Goal: Information Seeking & Learning: Learn about a topic

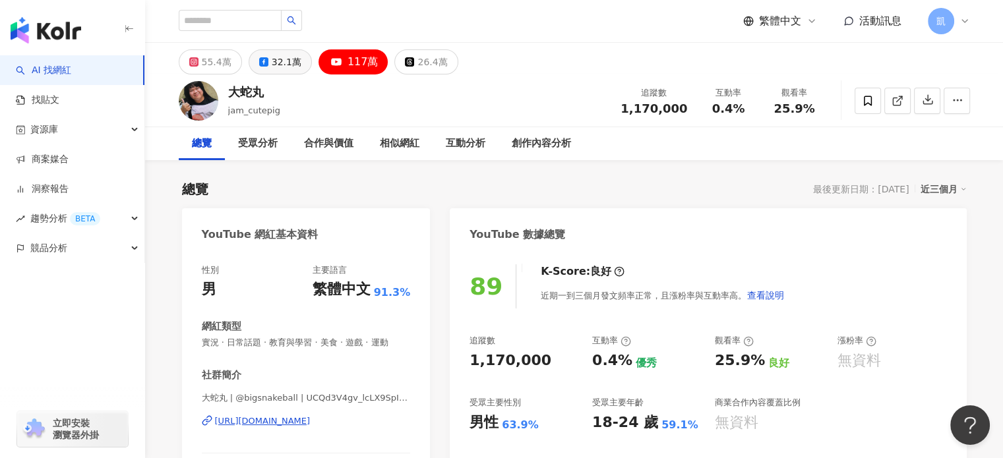
click at [274, 60] on div "32.1萬" at bounding box center [287, 62] width 30 height 18
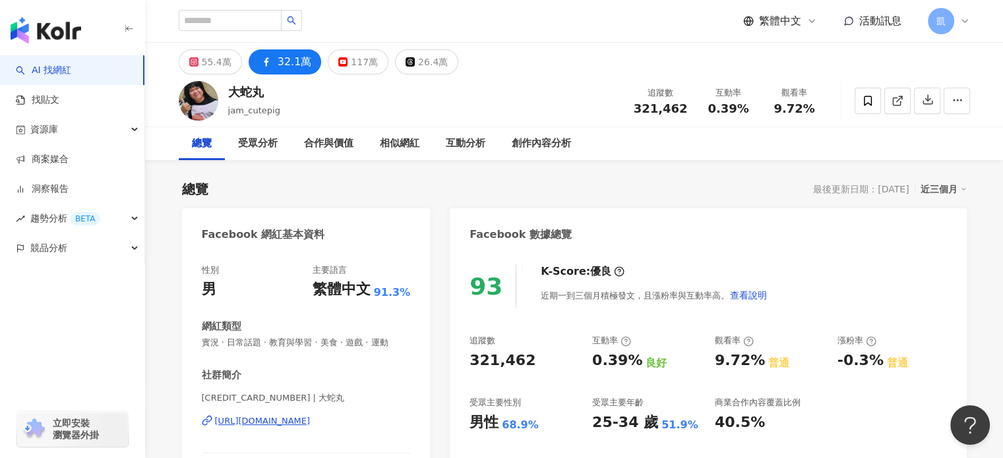
click at [344, 427] on div "[CREDIT_CARD_NUMBER] | 大蛇丸 [URL][DOMAIN_NAME]" at bounding box center [306, 430] width 209 height 77
click at [311, 423] on div "[URL][DOMAIN_NAME]" at bounding box center [263, 421] width 96 height 12
click at [206, 61] on div "55.4萬" at bounding box center [217, 62] width 30 height 18
click at [206, 57] on div "55.4萬" at bounding box center [217, 62] width 30 height 18
click at [208, 66] on div "55.4萬" at bounding box center [217, 62] width 30 height 18
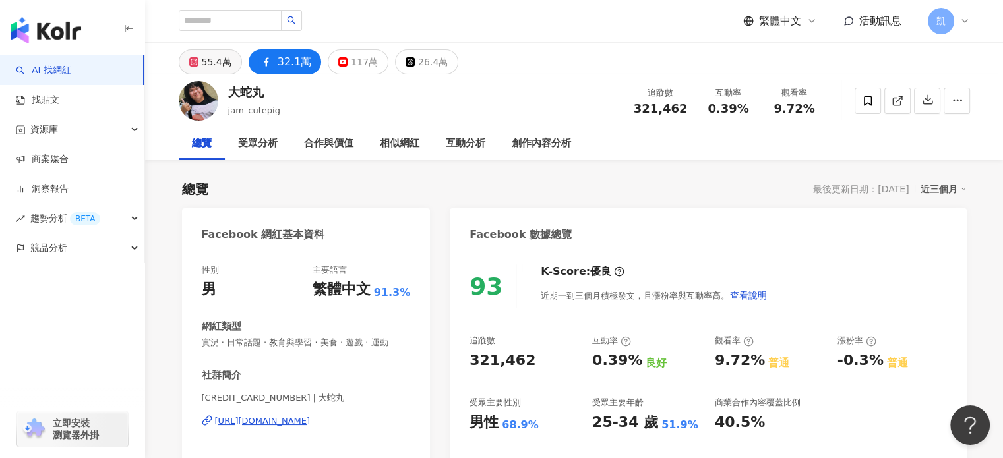
click at [218, 61] on div "55.4萬" at bounding box center [217, 62] width 30 height 18
click at [214, 69] on div "55.4萬" at bounding box center [217, 62] width 30 height 18
click at [212, 62] on div "55.4萬" at bounding box center [217, 62] width 30 height 18
click at [217, 63] on div "55.4萬" at bounding box center [217, 62] width 30 height 18
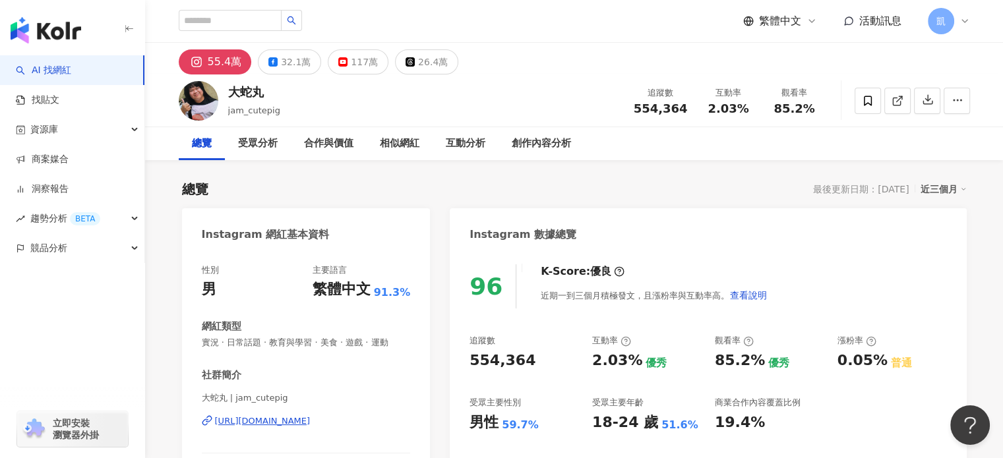
scroll to position [132, 0]
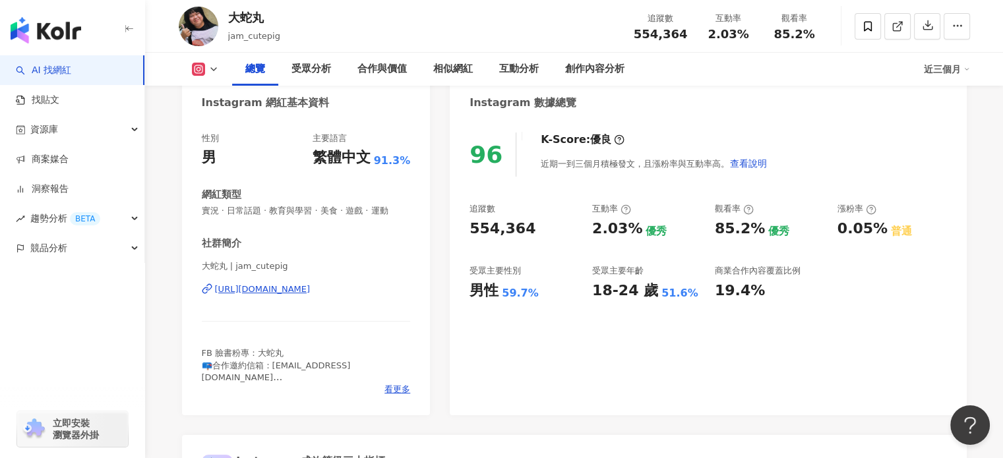
click at [250, 289] on div "[URL][DOMAIN_NAME]" at bounding box center [263, 290] width 96 height 12
click at [208, 73] on icon at bounding box center [213, 69] width 11 height 11
click at [217, 67] on icon at bounding box center [213, 69] width 11 height 11
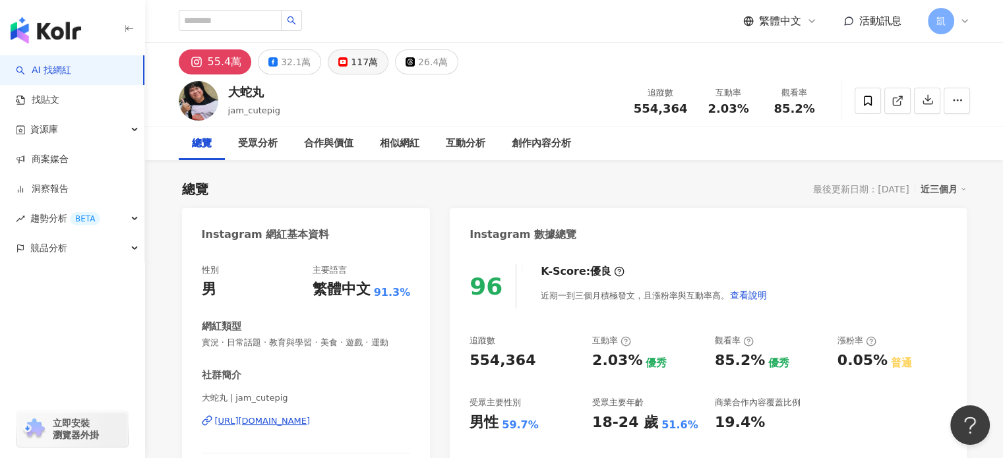
click at [367, 51] on button "117萬" at bounding box center [358, 61] width 61 height 25
click at [359, 64] on div "117萬" at bounding box center [364, 62] width 27 height 18
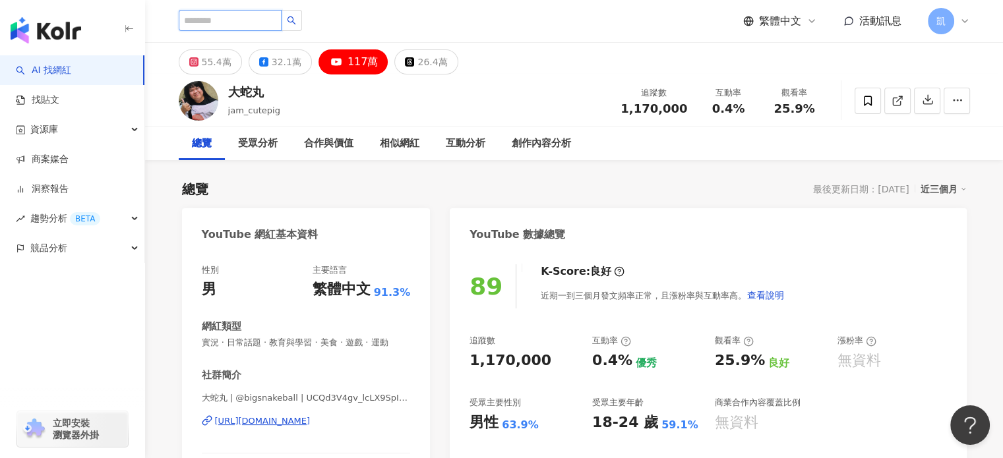
click at [224, 15] on input "search" at bounding box center [230, 20] width 103 height 21
click at [278, 20] on input "search" at bounding box center [230, 20] width 103 height 21
type input "*"
type input "**"
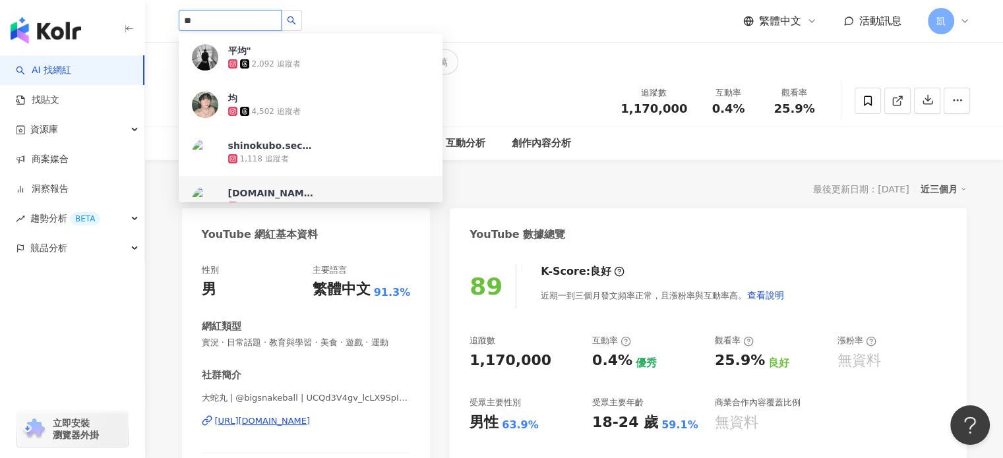
click at [390, 189] on div "[DOMAIN_NAME] 1,366 追蹤者" at bounding box center [328, 200] width 201 height 26
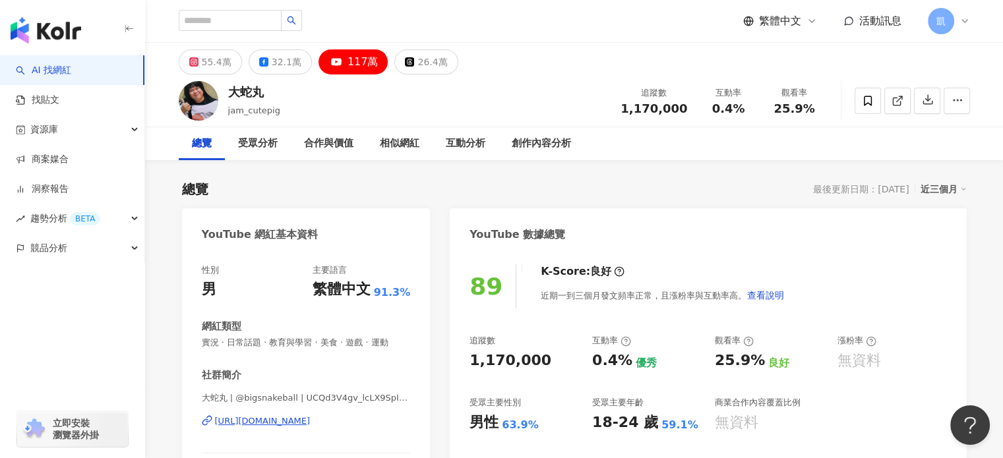
click at [579, 192] on div "總覽 最後更新日期：[DATE] 近三個月" at bounding box center [574, 189] width 785 height 18
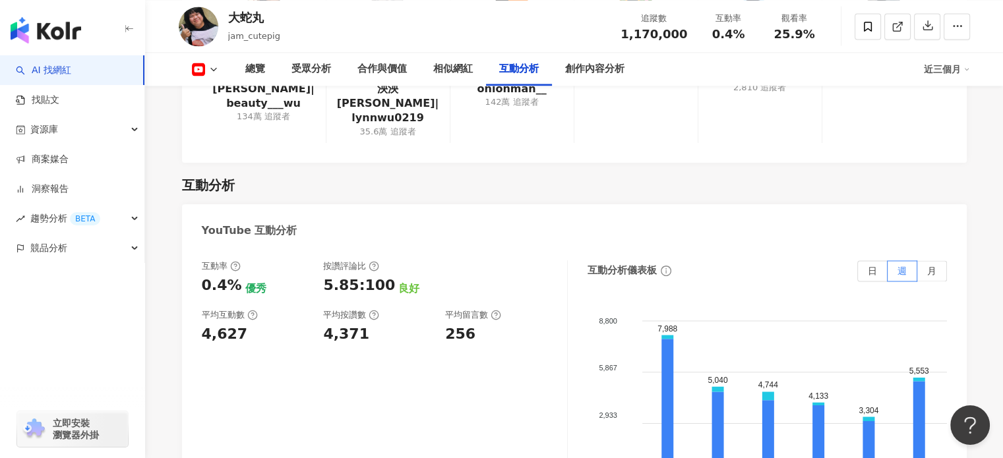
scroll to position [2374, 0]
